Goal: Task Accomplishment & Management: Complete application form

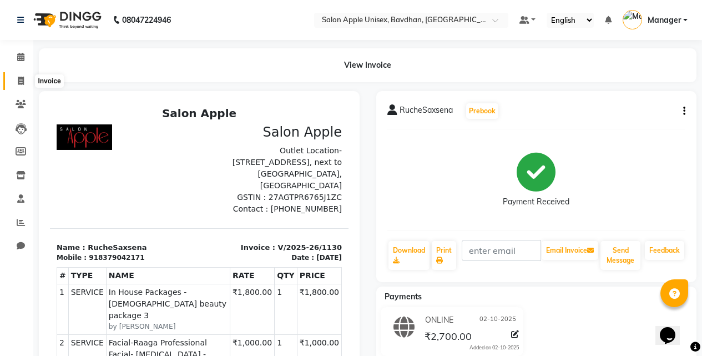
drag, startPoint x: 11, startPoint y: 75, endPoint x: 33, endPoint y: 79, distance: 22.0
click at [12, 75] on span at bounding box center [20, 81] width 19 height 13
select select "474"
select select "service"
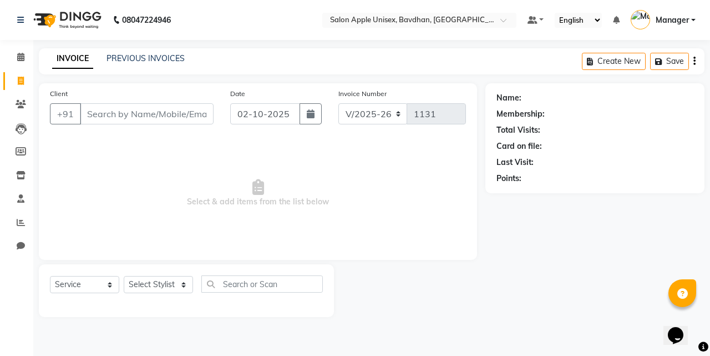
select select "14344"
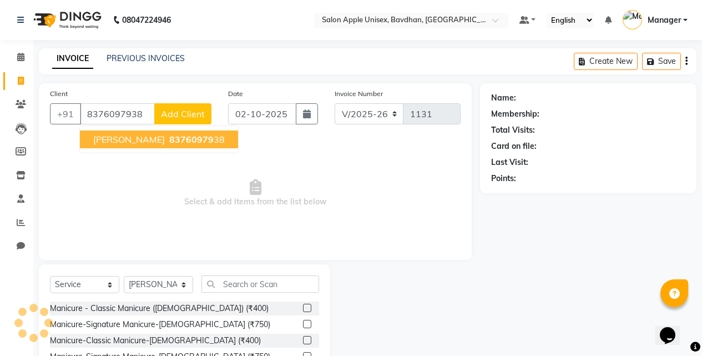
type input "8376097938"
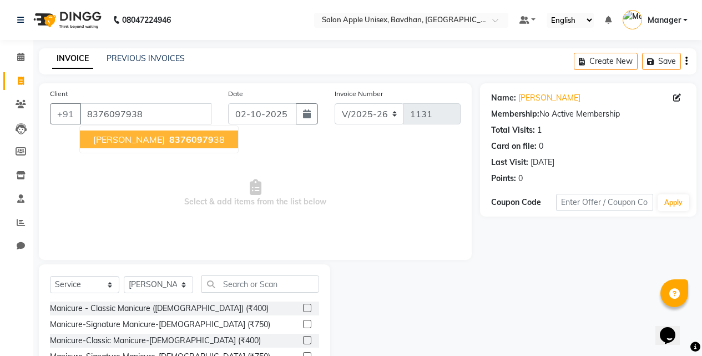
click at [169, 139] on span "83760979" at bounding box center [191, 139] width 44 height 11
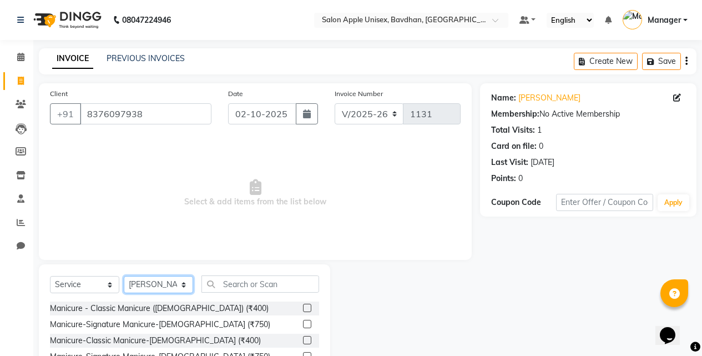
click at [166, 282] on select "Select Stylist Akash Mane [PERSON_NAME] Darshan [PERSON_NAME] More Manager [PER…" at bounding box center [158, 284] width 69 height 17
select select "28116"
click at [124, 276] on select "Select Stylist Akash Mane [PERSON_NAME] Darshan [PERSON_NAME] More Manager [PER…" at bounding box center [158, 284] width 69 height 17
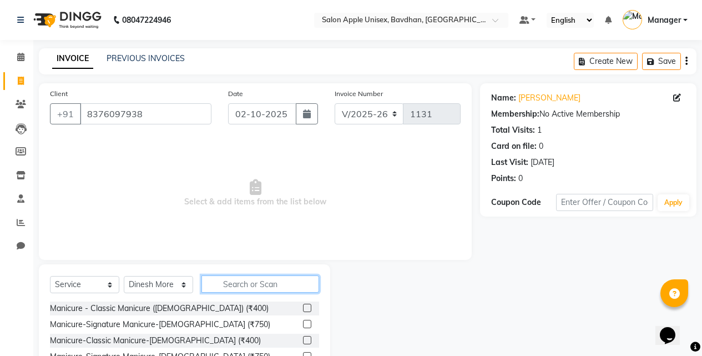
click at [229, 285] on input "text" at bounding box center [260, 283] width 118 height 17
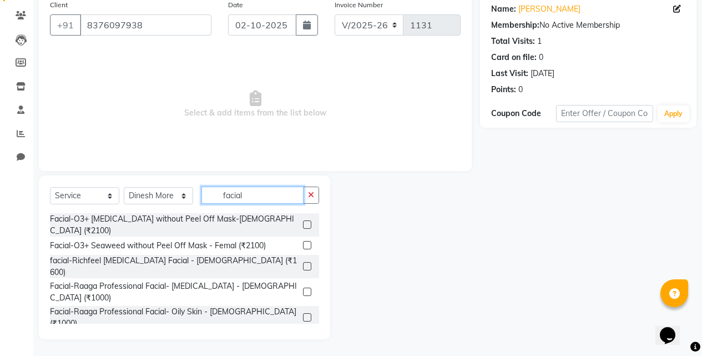
scroll to position [222, 0]
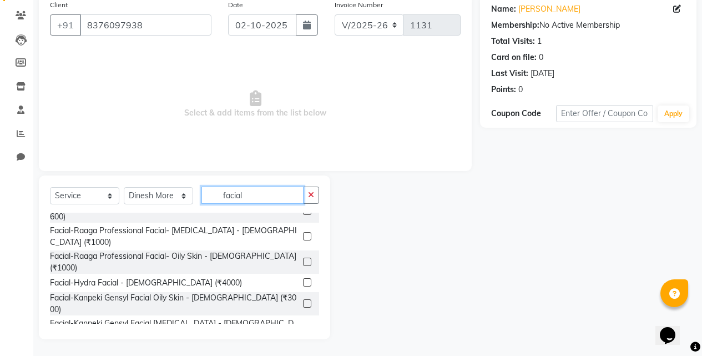
type input "facial"
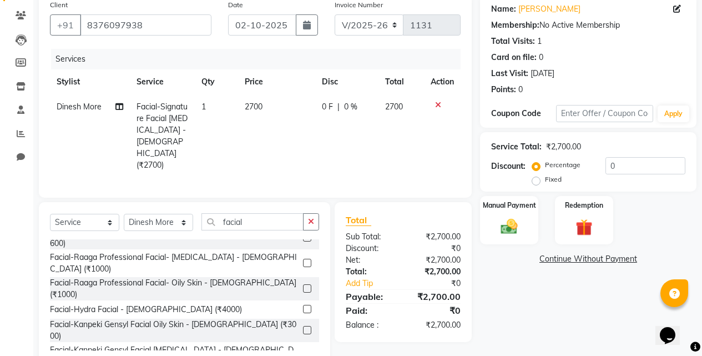
checkbox input "false"
click at [437, 108] on icon at bounding box center [438, 105] width 6 height 8
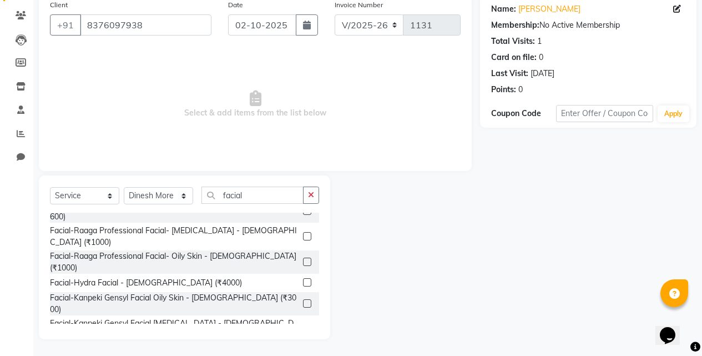
drag, startPoint x: 236, startPoint y: 304, endPoint x: 238, endPoint y: 296, distance: 8.1
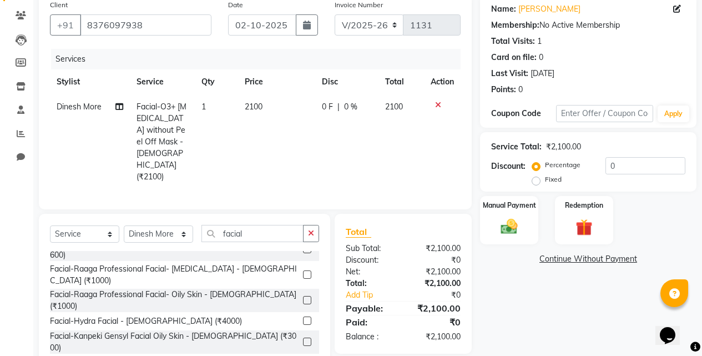
checkbox input "false"
click at [274, 225] on input "facial" at bounding box center [252, 233] width 102 height 17
click at [285, 214] on div "Select Service Product Membership Package Voucher Prepaid Gift Card Select Styl…" at bounding box center [184, 296] width 291 height 164
click at [279, 225] on input "facial" at bounding box center [252, 233] width 102 height 17
click at [278, 225] on input "facial" at bounding box center [252, 233] width 102 height 17
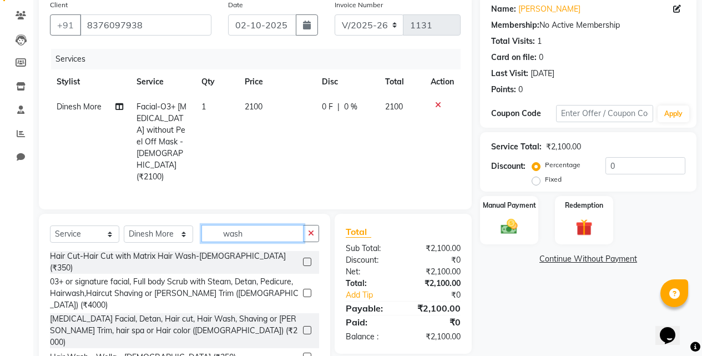
scroll to position [277, 0]
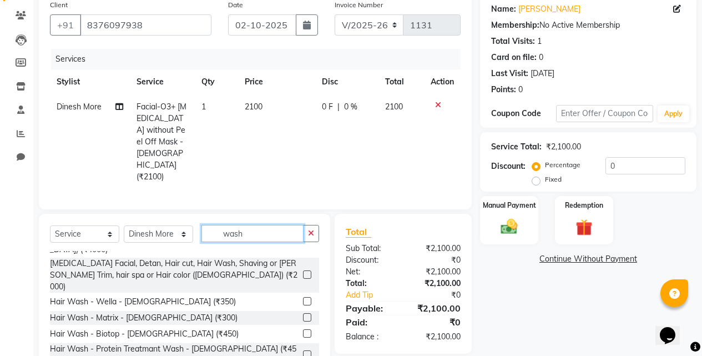
type input "wash"
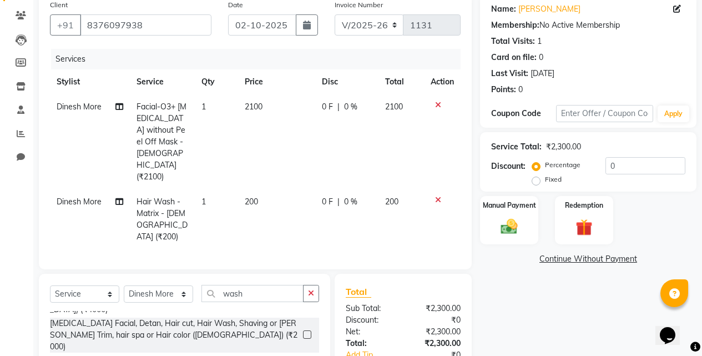
checkbox input "false"
click at [438, 196] on icon at bounding box center [438, 200] width 6 height 8
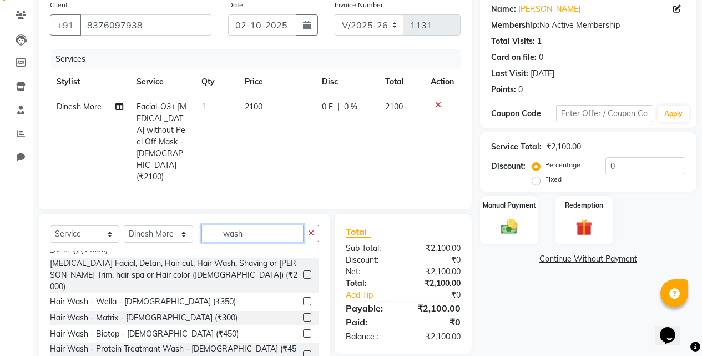
click at [234, 225] on input "wash" at bounding box center [252, 233] width 102 height 17
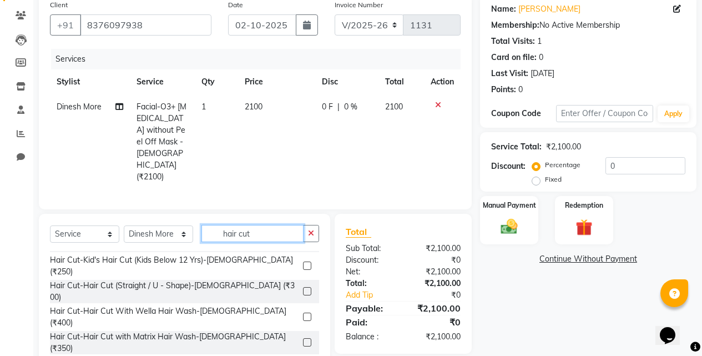
scroll to position [77, 0]
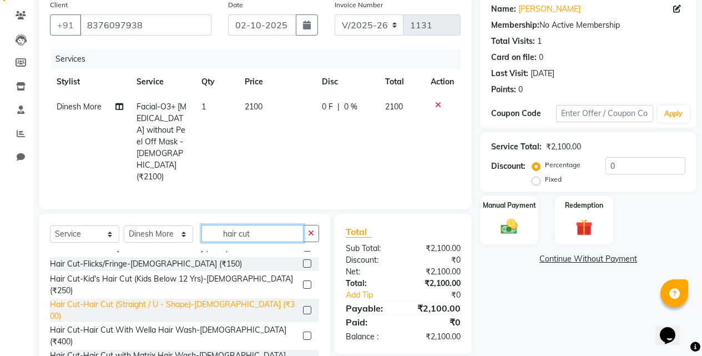
type input "hair cut"
click at [177, 299] on div "Hair Cut-Hair Cut (Straight / U - Shape)-[DEMOGRAPHIC_DATA] (₹300)" at bounding box center [174, 310] width 249 height 23
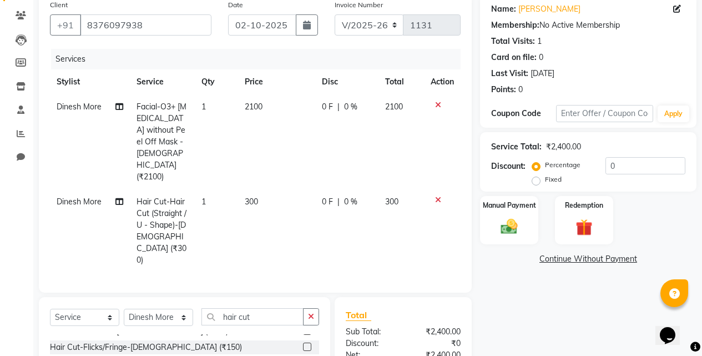
checkbox input "false"
click at [155, 308] on select "Select Stylist Akash Mane [PERSON_NAME] Darshan [PERSON_NAME] More Manager [PER…" at bounding box center [158, 316] width 69 height 17
click at [70, 308] on select "Select Service Product Membership Package Voucher Prepaid Gift Card" at bounding box center [84, 316] width 69 height 17
select select "package"
click at [50, 308] on select "Select Service Product Membership Package Voucher Prepaid Gift Card" at bounding box center [84, 316] width 69 height 17
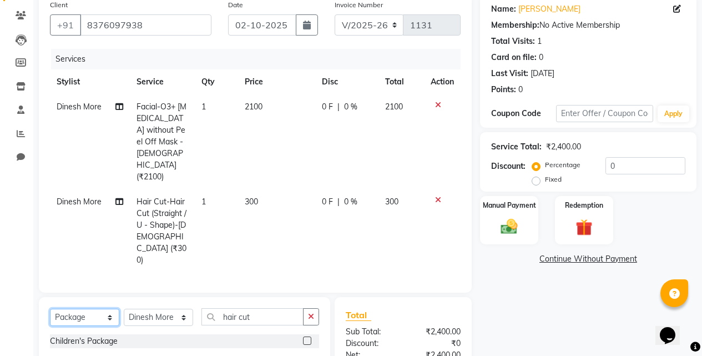
scroll to position [0, 0]
click at [109, 335] on div "Children's Package" at bounding box center [84, 341] width 68 height 12
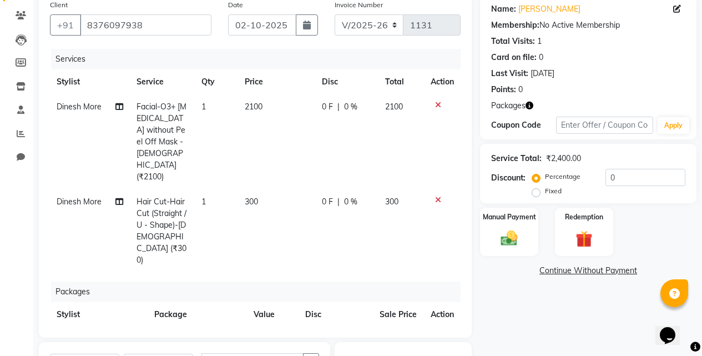
checkbox input "false"
drag, startPoint x: 537, startPoint y: 186, endPoint x: 519, endPoint y: 192, distance: 18.6
click at [534, 188] on div "Fixed" at bounding box center [547, 190] width 27 height 13
click at [545, 194] on label "Fixed" at bounding box center [553, 191] width 17 height 10
click at [535, 194] on input "Fixed" at bounding box center [538, 191] width 8 height 8
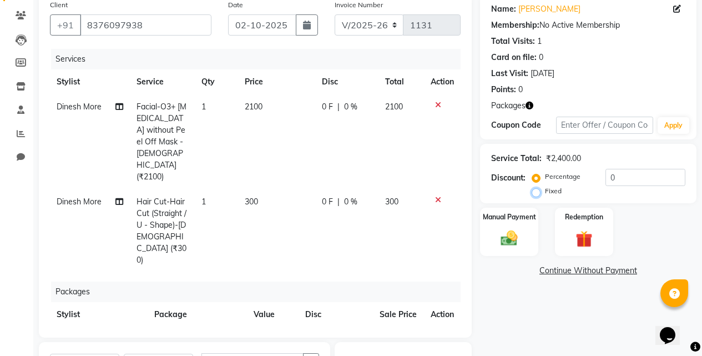
radio input "true"
click at [628, 178] on input "0" at bounding box center [645, 177] width 80 height 17
click at [621, 178] on input "0" at bounding box center [645, 177] width 80 height 17
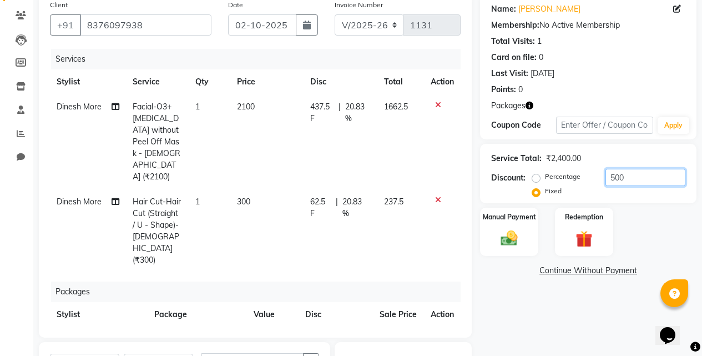
scroll to position [231, 0]
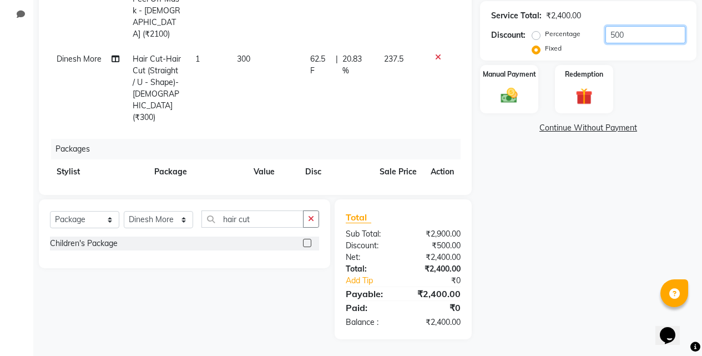
type input "500"
click at [532, 115] on div "Name: [PERSON_NAME] Membership: No Active Membership Total Visits: 1 Card on fi…" at bounding box center [592, 95] width 225 height 487
click at [504, 84] on div "Manual Payment" at bounding box center [509, 89] width 60 height 50
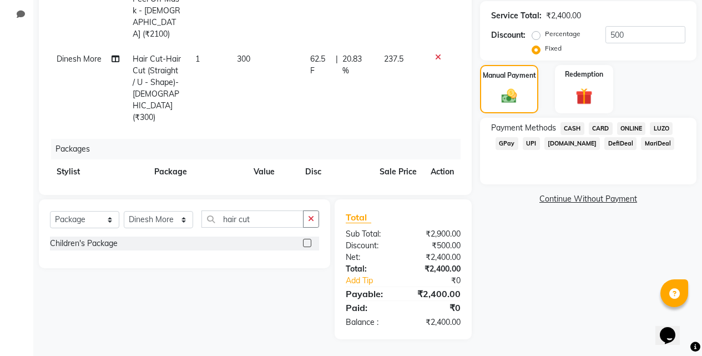
click at [626, 129] on span "ONLINE" at bounding box center [631, 128] width 29 height 13
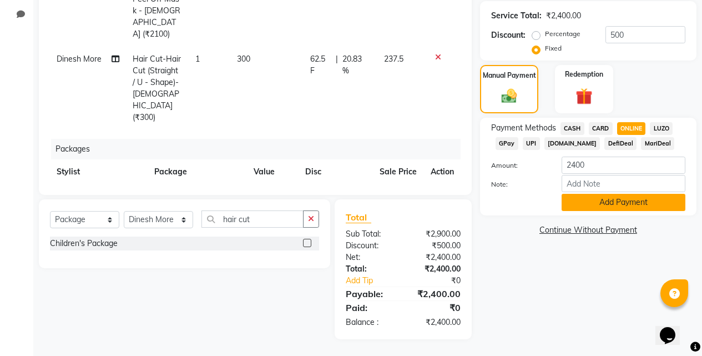
click at [611, 199] on button "Add Payment" at bounding box center [624, 202] width 124 height 17
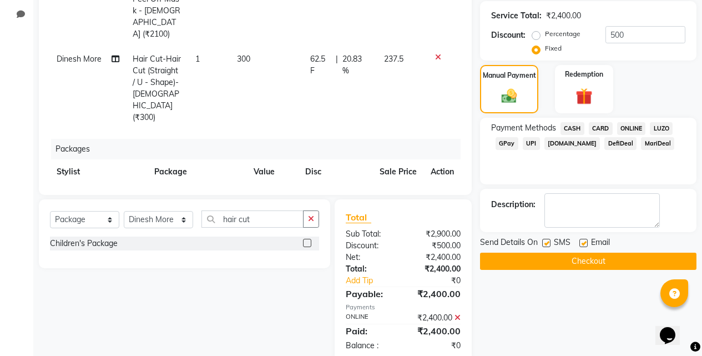
click at [549, 240] on label at bounding box center [546, 243] width 8 height 8
click at [549, 240] on input "checkbox" at bounding box center [545, 243] width 7 height 7
checkbox input "false"
click at [549, 257] on button "Checkout" at bounding box center [588, 260] width 216 height 17
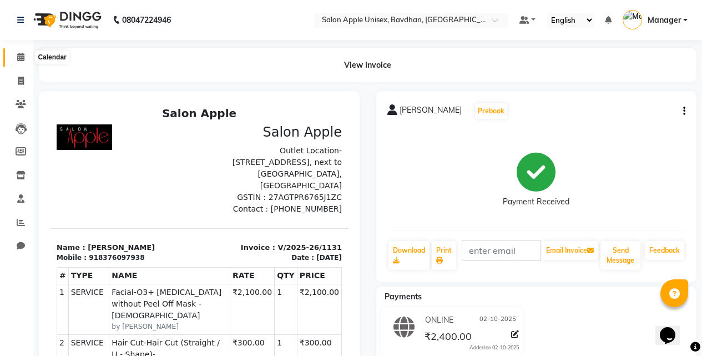
click at [24, 54] on icon at bounding box center [20, 57] width 7 height 8
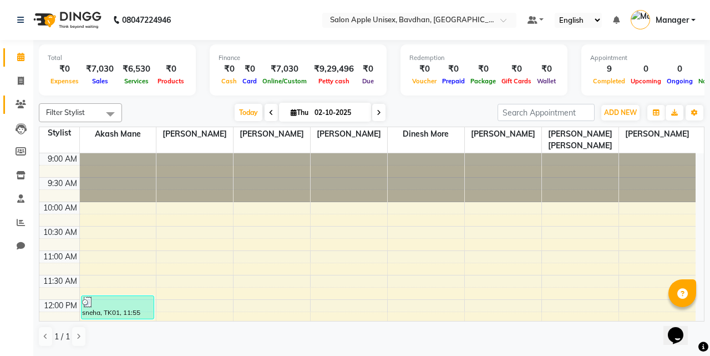
click at [23, 97] on link "Clients" at bounding box center [16, 104] width 27 height 18
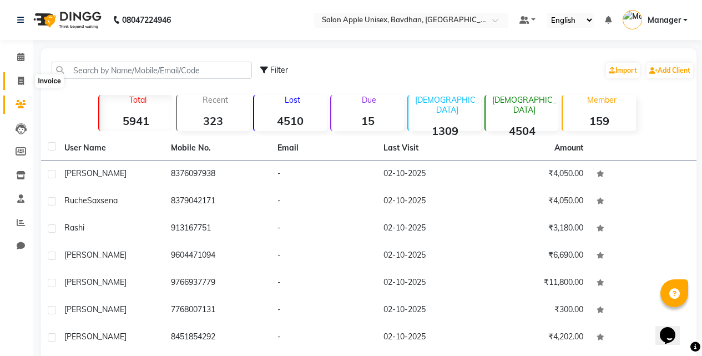
click at [21, 77] on icon at bounding box center [21, 81] width 6 height 8
select select "474"
select select "service"
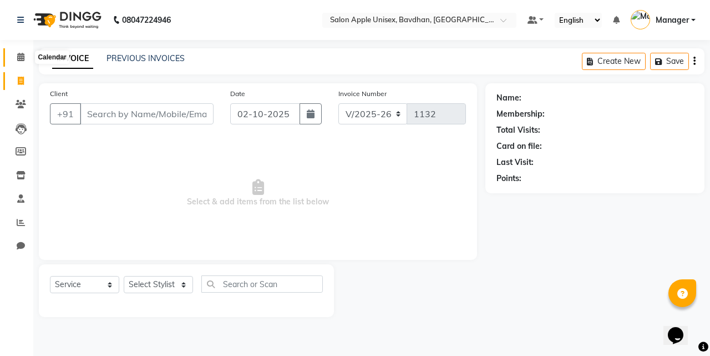
click at [21, 63] on span at bounding box center [20, 57] width 19 height 13
